Goal: Task Accomplishment & Management: Use online tool/utility

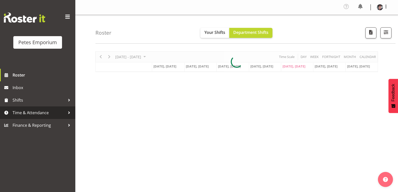
click at [43, 111] on span "Time & Attendance" at bounding box center [39, 113] width 53 height 8
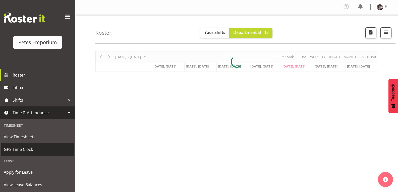
click at [29, 148] on span "GPS Time Clock" at bounding box center [38, 150] width 68 height 8
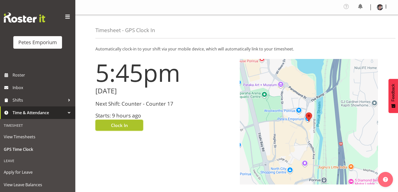
click at [116, 126] on span "Clock In" at bounding box center [119, 125] width 17 height 7
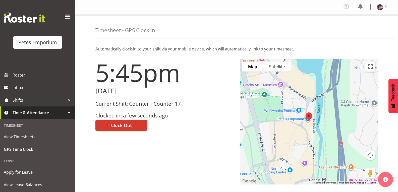
click at [386, 7] on span at bounding box center [386, 7] width 6 height 6
click at [358, 28] on link "Log Out" at bounding box center [365, 27] width 48 height 9
